Goal: Task Accomplishment & Management: Manage account settings

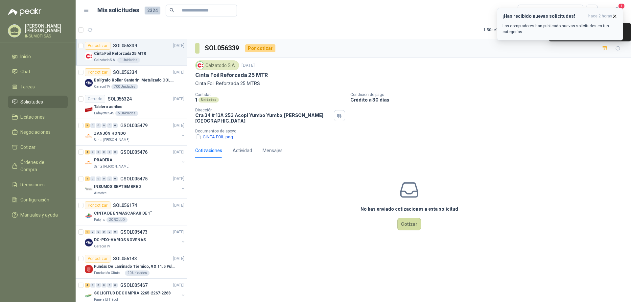
click at [585, 16] on h3 "¡Has recibido nuevas solicitudes!" at bounding box center [543, 16] width 83 height 6
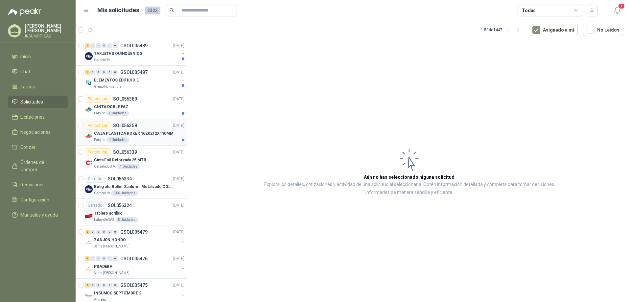
click at [129, 133] on p "CAJA PLASTICA ROKER 162X212X110MM" at bounding box center [133, 133] width 79 height 6
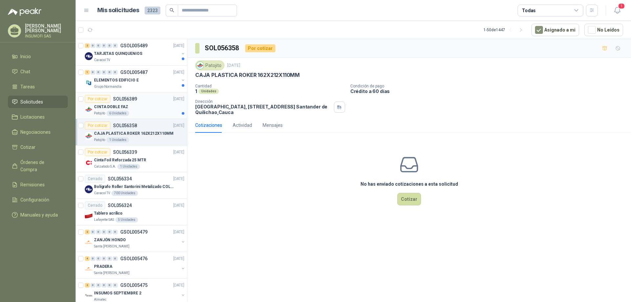
click at [146, 107] on div "CINTA DOBLE FAZ" at bounding box center [139, 107] width 90 height 8
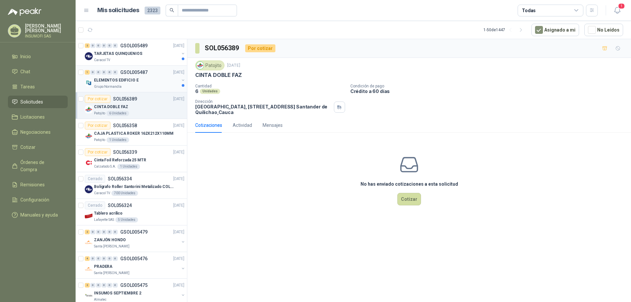
click at [141, 78] on div "ELEMENTOS EDIFICIO E" at bounding box center [136, 80] width 85 height 8
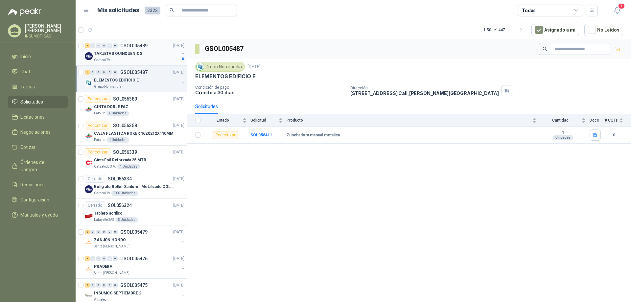
click at [139, 54] on div "TARJETAS QUINQUENIOS" at bounding box center [136, 54] width 85 height 8
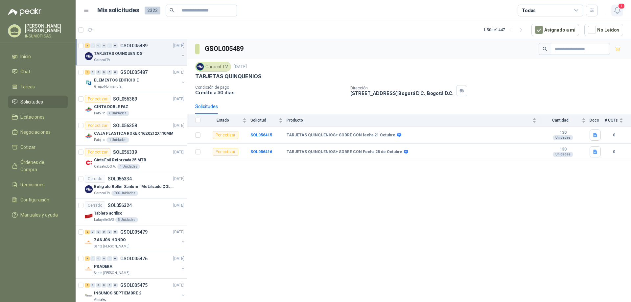
click at [617, 10] on icon "button" at bounding box center [617, 10] width 8 height 8
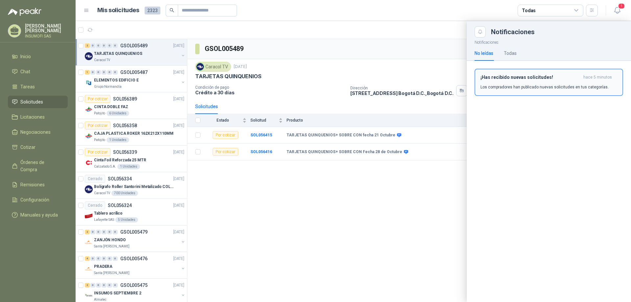
click at [522, 85] on p "Los compradores han publicado nuevas solicitudes en tus categorías." at bounding box center [544, 87] width 128 height 6
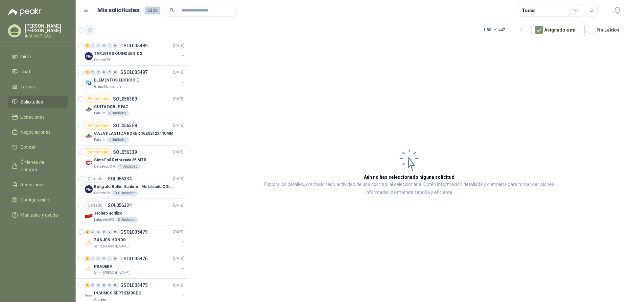
click at [91, 30] on icon "button" at bounding box center [90, 30] width 6 height 6
